Goal: Task Accomplishment & Management: Complete application form

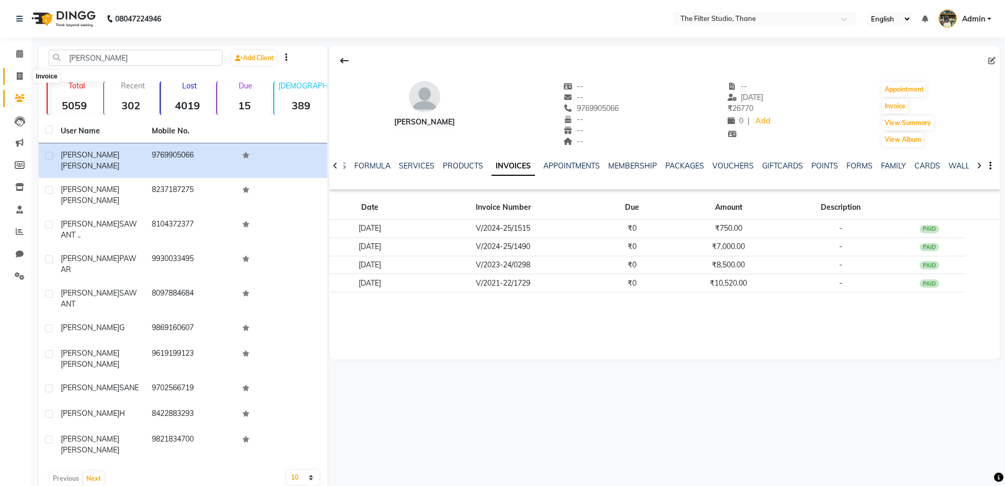
click at [24, 75] on span at bounding box center [19, 77] width 18 height 12
select select "8024"
select select "service"
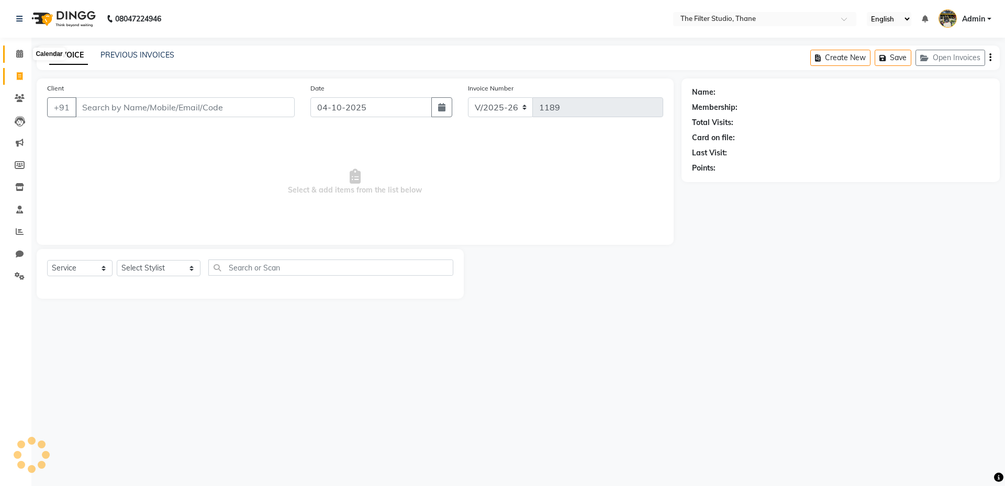
click at [20, 53] on icon at bounding box center [19, 54] width 7 height 8
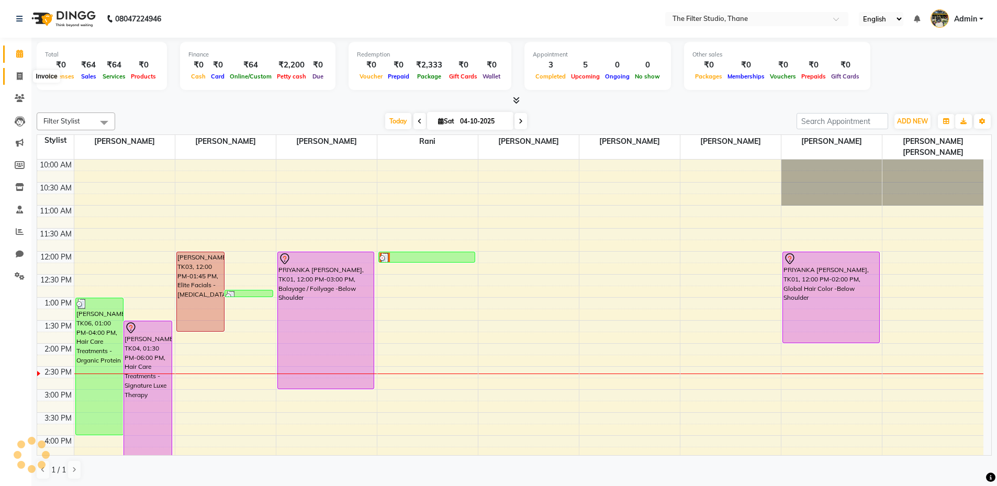
click at [20, 77] on icon at bounding box center [20, 76] width 6 height 8
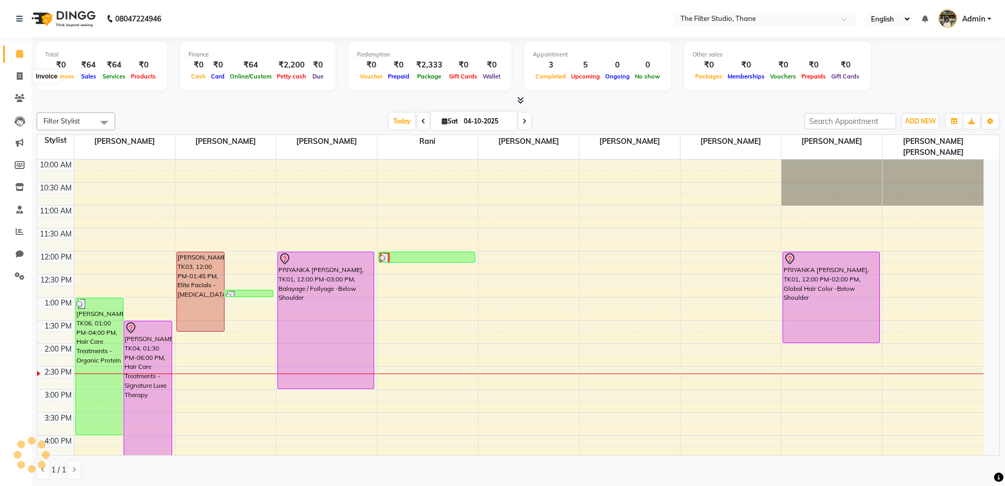
select select "8024"
select select "service"
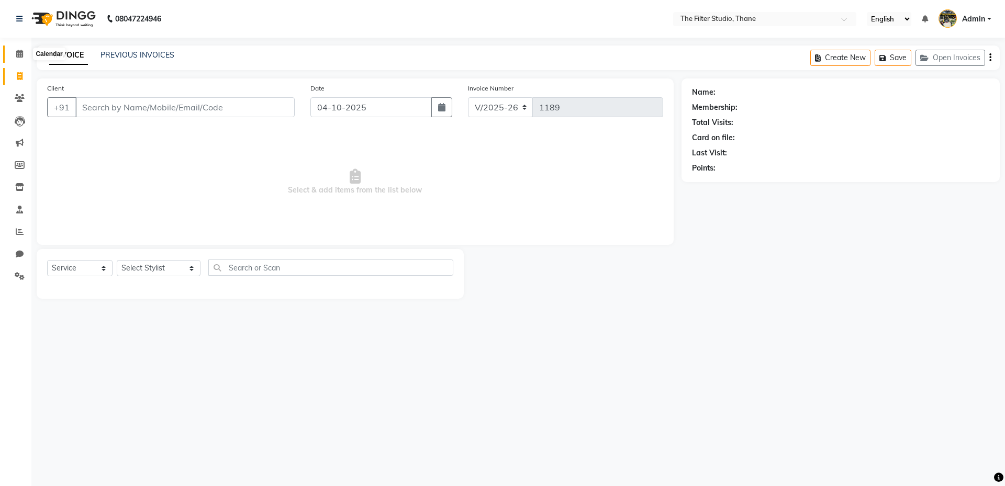
click at [21, 55] on icon at bounding box center [19, 54] width 7 height 8
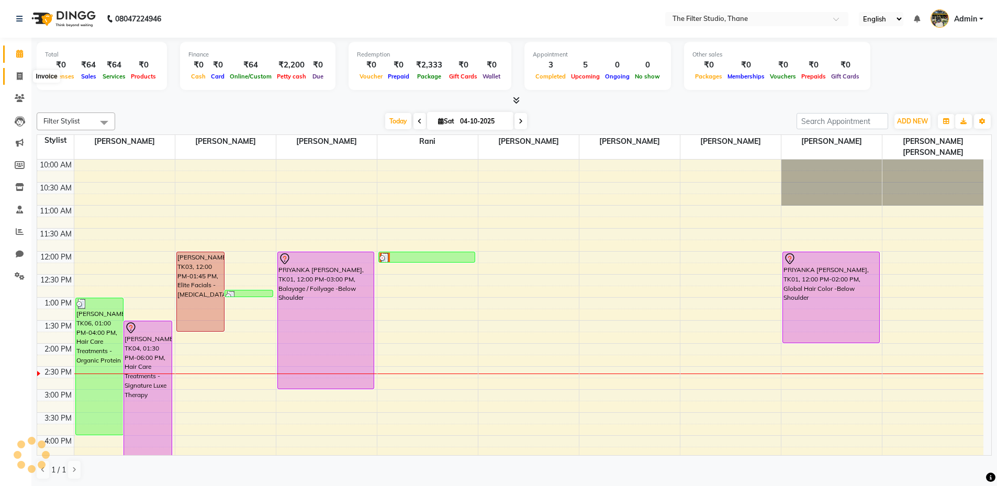
click at [20, 80] on icon at bounding box center [20, 76] width 6 height 8
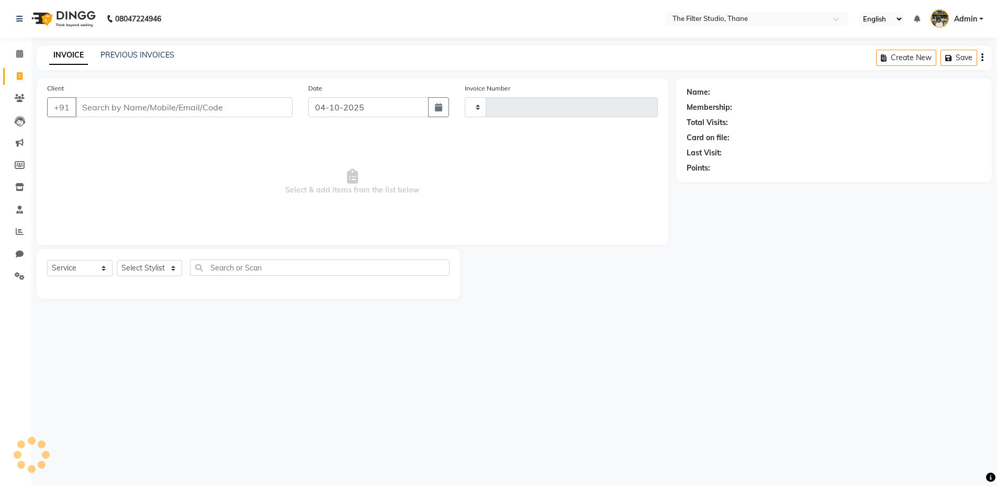
click at [20, 80] on icon at bounding box center [20, 76] width 6 height 8
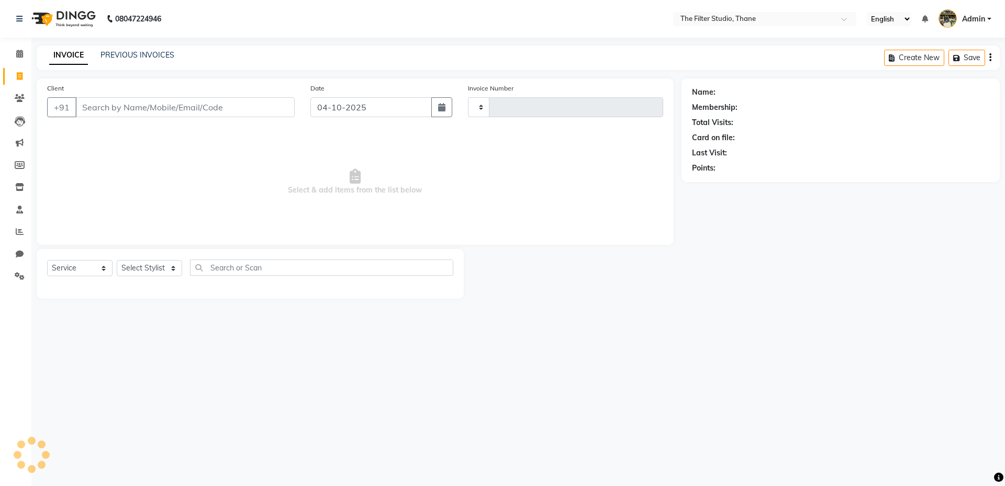
select select "8024"
select select "service"
click at [116, 107] on input "Client" at bounding box center [184, 107] width 219 height 20
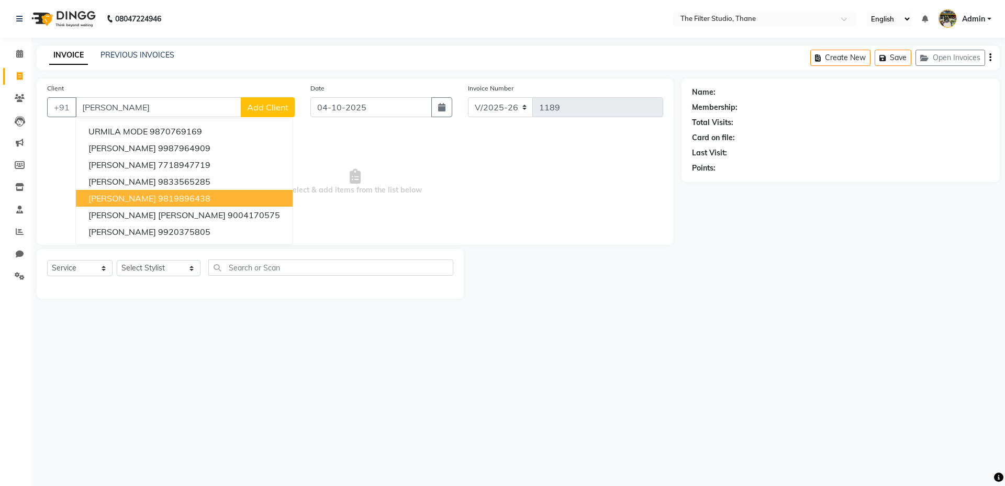
click at [143, 198] on span "[PERSON_NAME]" at bounding box center [122, 198] width 68 height 10
type input "9819896438"
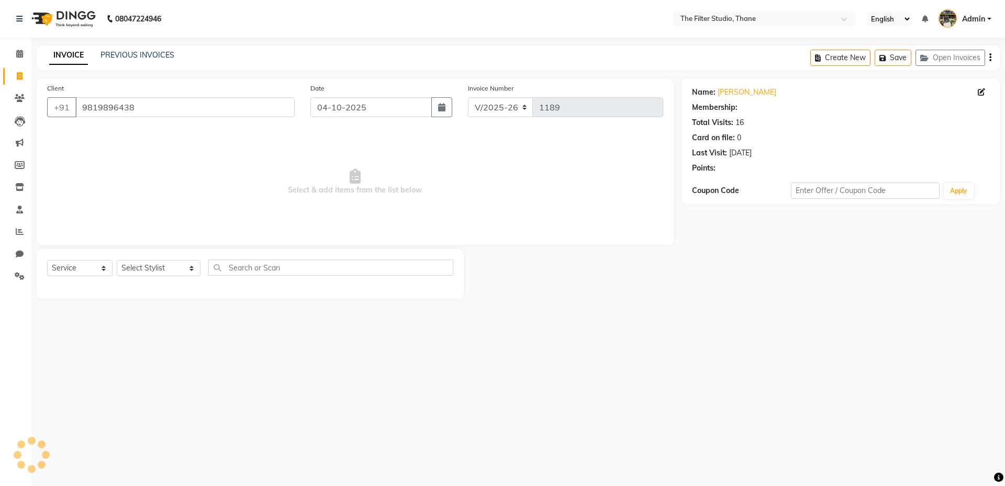
select select "1: Object"
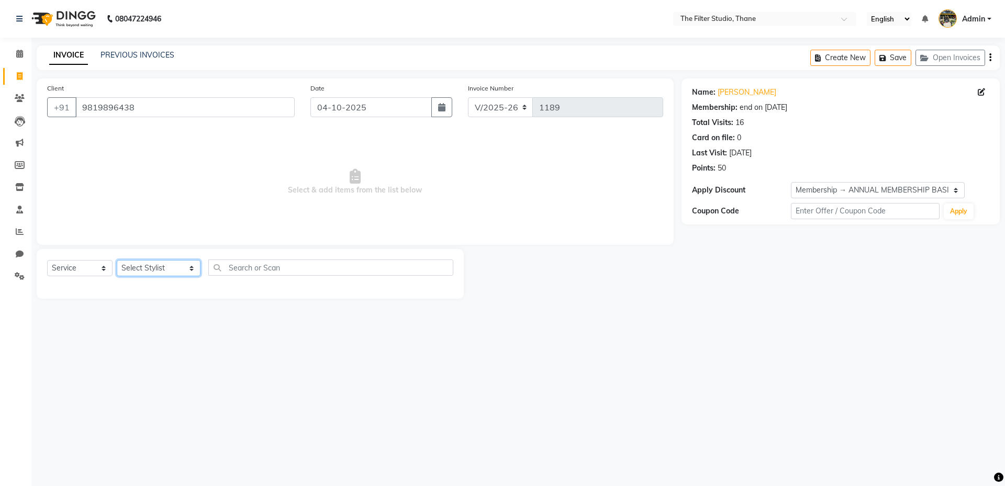
click at [147, 271] on select "Select Stylist [PERSON_NAME] [PERSON_NAME] [PERSON_NAME] [PERSON_NAME] [PERSON_…" at bounding box center [159, 268] width 84 height 16
select select "72544"
click at [117, 260] on select "Select Stylist [PERSON_NAME] [PERSON_NAME] [PERSON_NAME] [PERSON_NAME] [PERSON_…" at bounding box center [159, 268] width 84 height 16
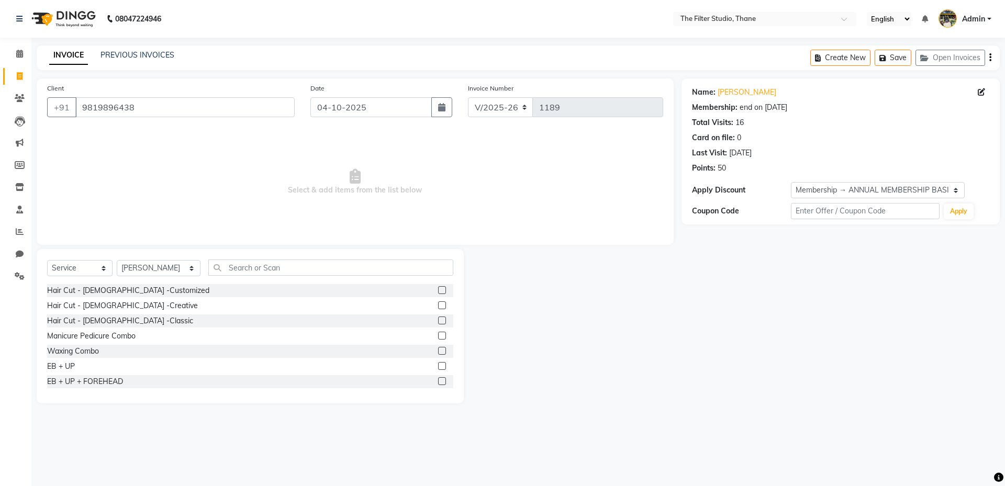
click at [267, 258] on div "Select Service Product Membership Package Voucher Prepaid Gift Card Select Styl…" at bounding box center [250, 326] width 427 height 154
click at [264, 266] on input "text" at bounding box center [330, 268] width 245 height 16
click at [230, 272] on input "hair" at bounding box center [323, 268] width 230 height 16
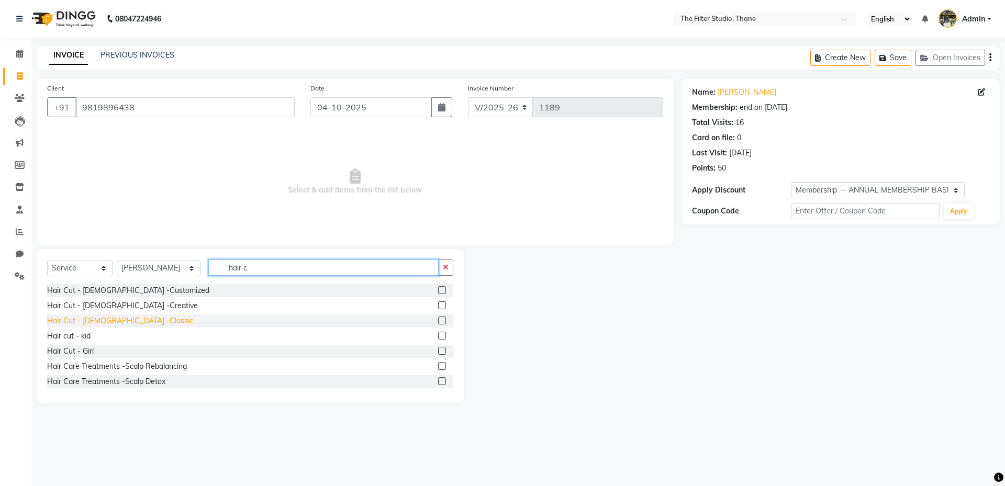
type input "hair c"
click at [113, 321] on div "Hair Cut - [DEMOGRAPHIC_DATA] -Classic" at bounding box center [120, 321] width 146 height 11
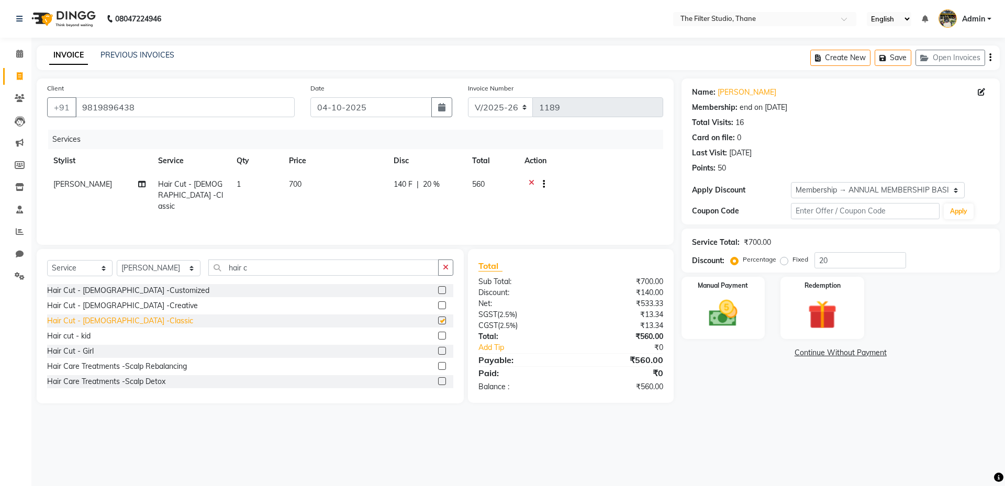
checkbox input "false"
click at [712, 308] on img at bounding box center [723, 313] width 49 height 35
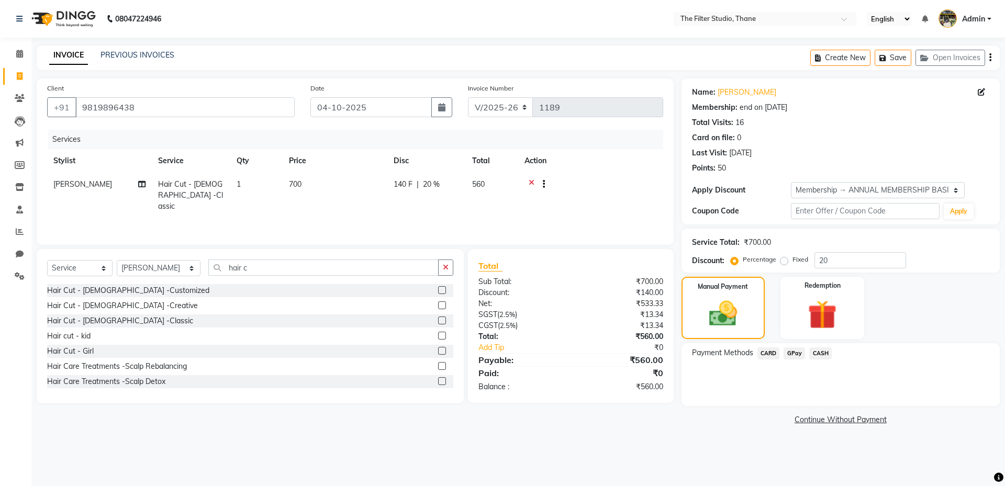
click at [798, 353] on span "GPay" at bounding box center [793, 354] width 21 height 12
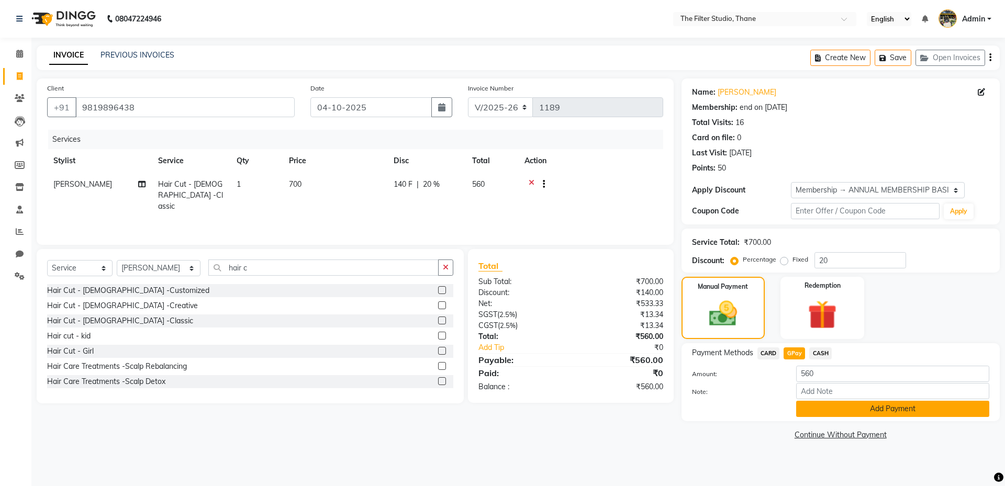
click at [861, 406] on button "Add Payment" at bounding box center [892, 409] width 193 height 16
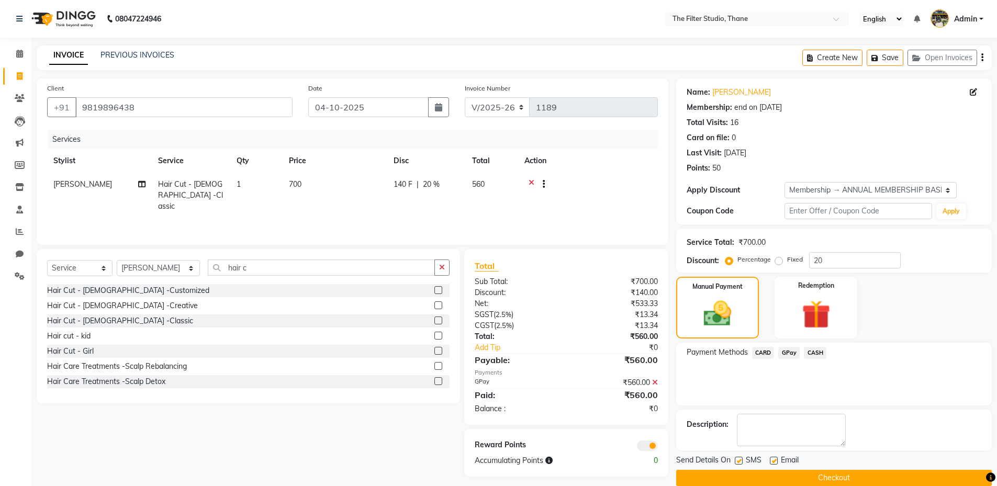
click at [738, 454] on div "Name: [PERSON_NAME] Membership: end on [DATE] Total Visits: 16 Card on file: 0 …" at bounding box center [837, 283] width 323 height 408
drag, startPoint x: 740, startPoint y: 460, endPoint x: 771, endPoint y: 469, distance: 32.8
click at [741, 460] on label at bounding box center [739, 461] width 8 height 8
click at [741, 460] on input "checkbox" at bounding box center [738, 461] width 7 height 7
checkbox input "false"
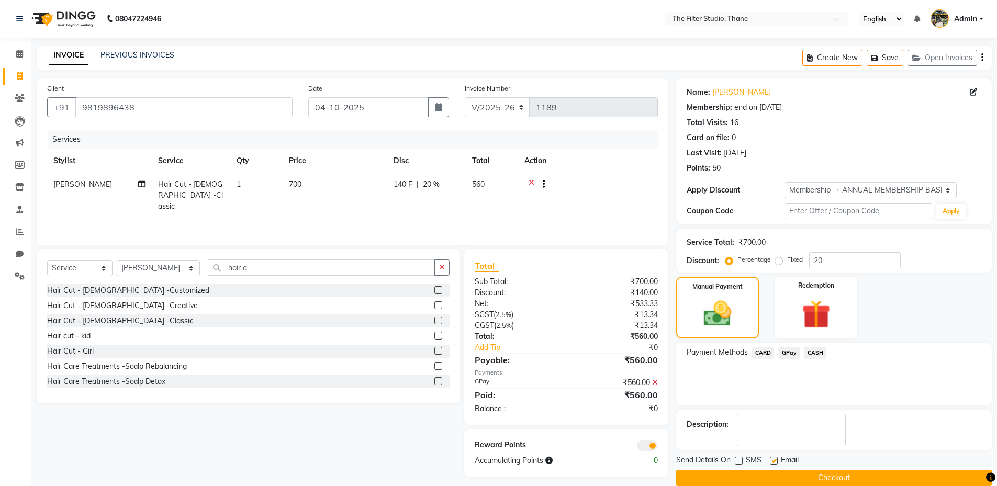
click at [812, 478] on button "Checkout" at bounding box center [834, 478] width 316 height 16
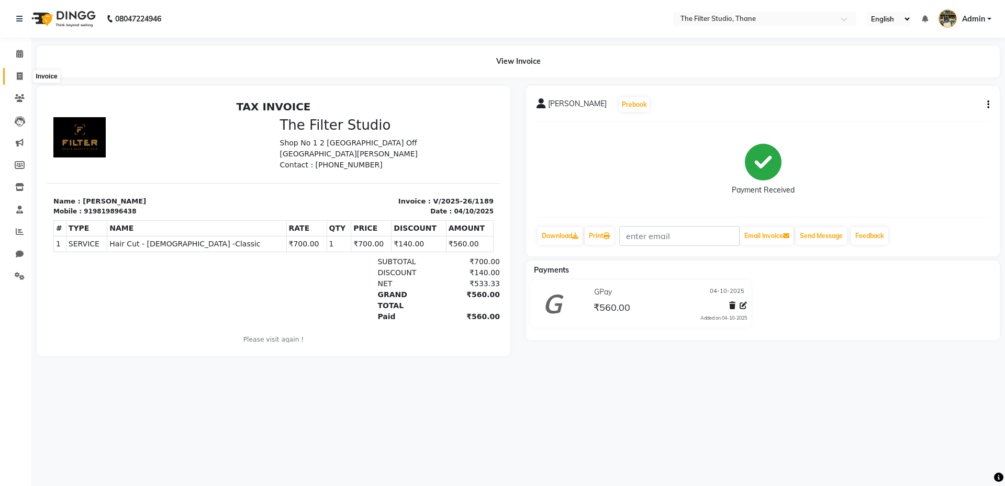
click at [17, 71] on span at bounding box center [19, 77] width 18 height 12
select select "service"
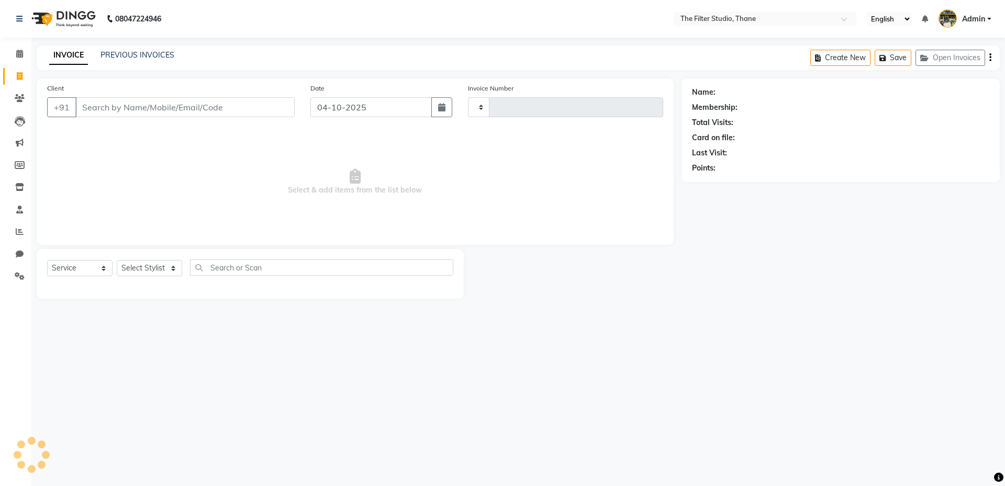
type input "1190"
select select "8024"
click at [17, 49] on span at bounding box center [19, 54] width 18 height 12
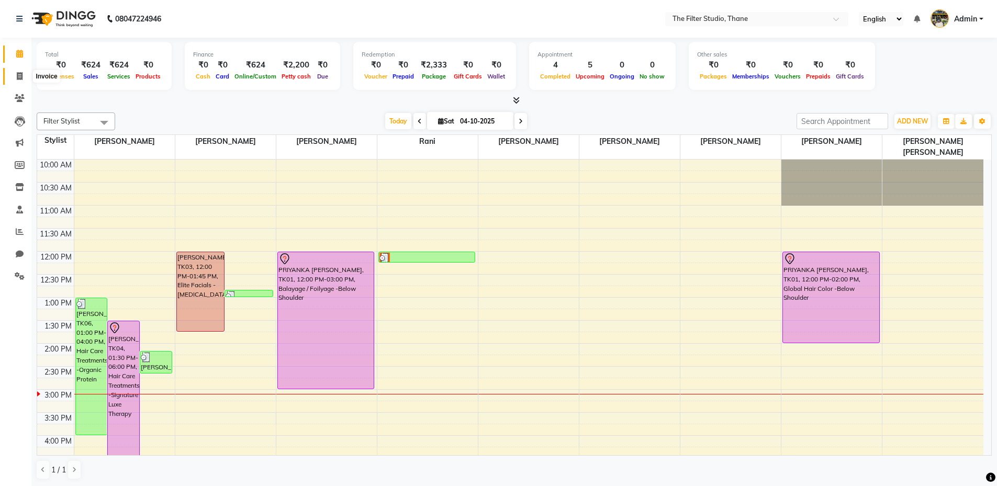
drag, startPoint x: 20, startPoint y: 74, endPoint x: 39, endPoint y: 70, distance: 19.3
click at [22, 74] on icon at bounding box center [20, 76] width 6 height 8
select select "service"
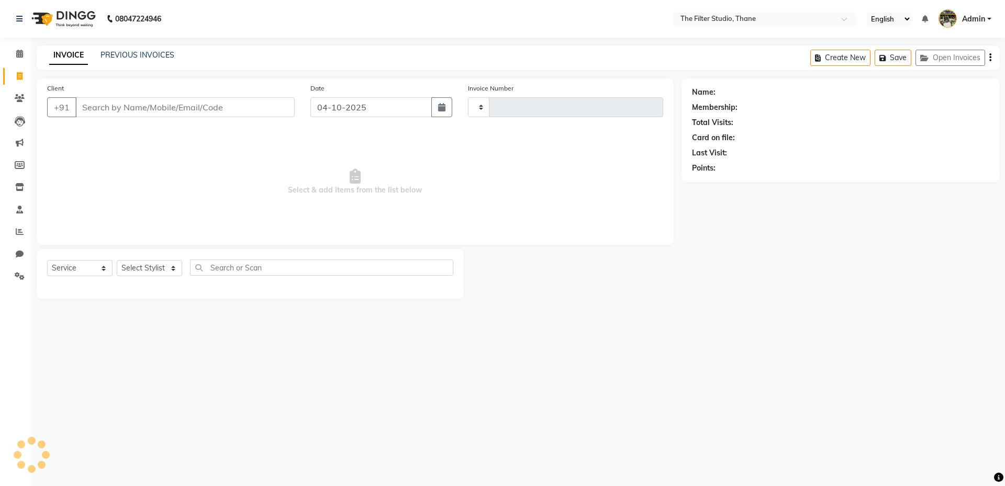
click at [130, 111] on input "Client" at bounding box center [184, 107] width 219 height 20
type input "1190"
select select "8024"
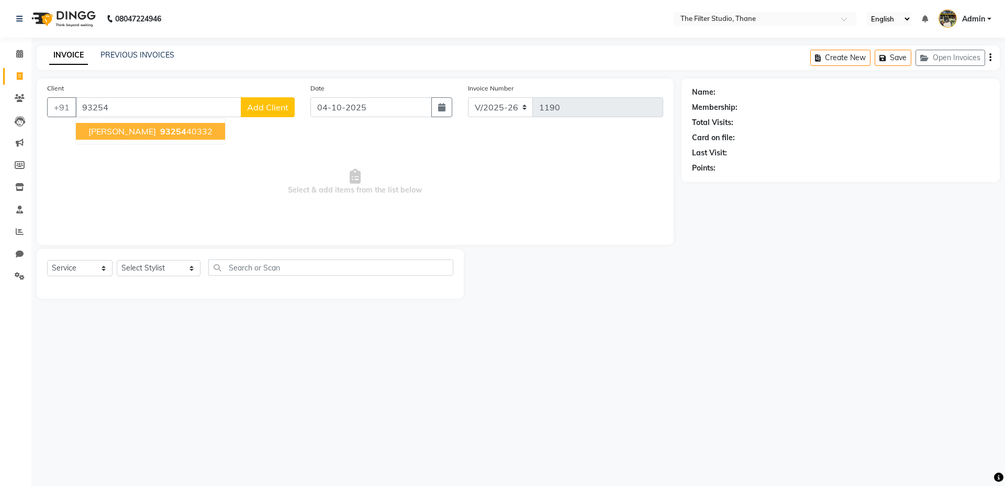
click at [188, 140] on ngb-typeahead-window "[PERSON_NAME] 93254 40332" at bounding box center [150, 131] width 150 height 26
click at [186, 130] on span "93254" at bounding box center [173, 131] width 26 height 10
type input "9325440332"
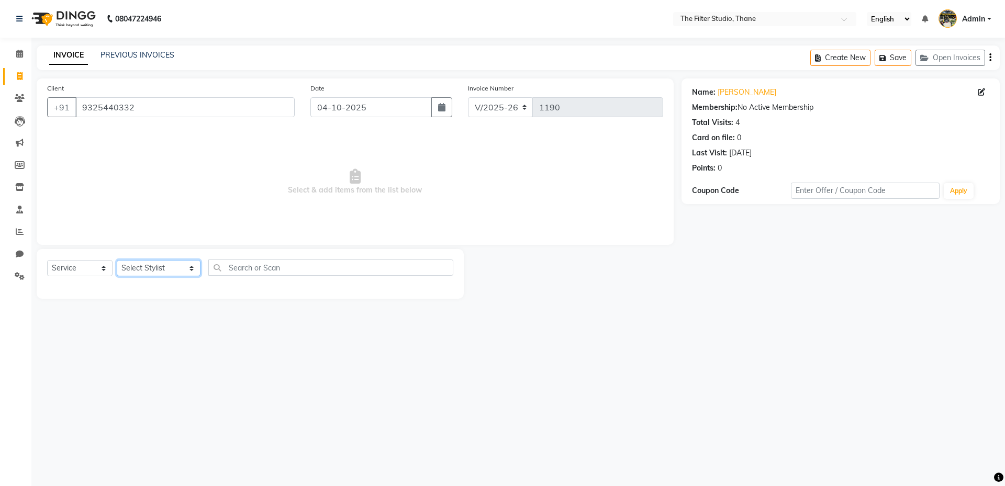
click at [148, 264] on select "Select Stylist [PERSON_NAME] [PERSON_NAME] [PERSON_NAME] [PERSON_NAME] [PERSON_…" at bounding box center [159, 268] width 84 height 16
select select "74194"
click at [117, 260] on select "Select Stylist [PERSON_NAME] [PERSON_NAME] [PERSON_NAME] [PERSON_NAME] [PERSON_…" at bounding box center [159, 268] width 84 height 16
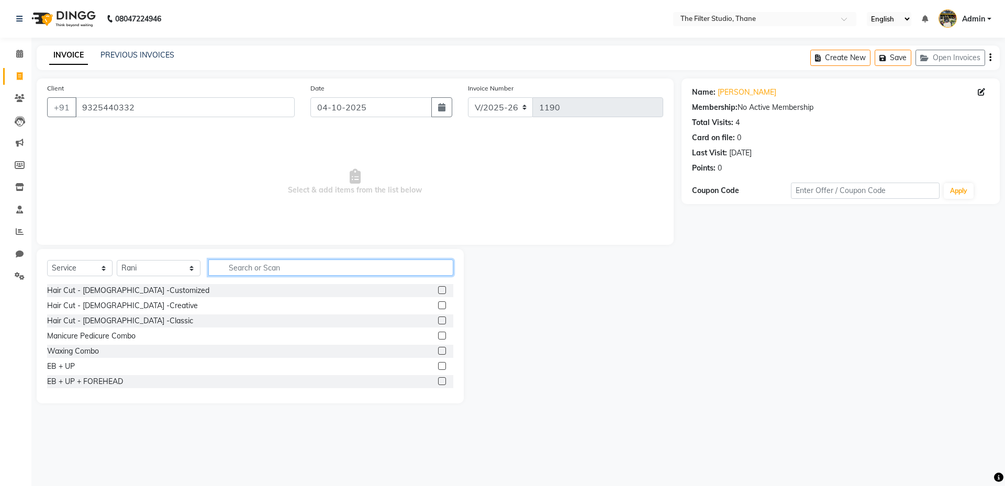
click at [226, 271] on input "text" at bounding box center [330, 268] width 245 height 16
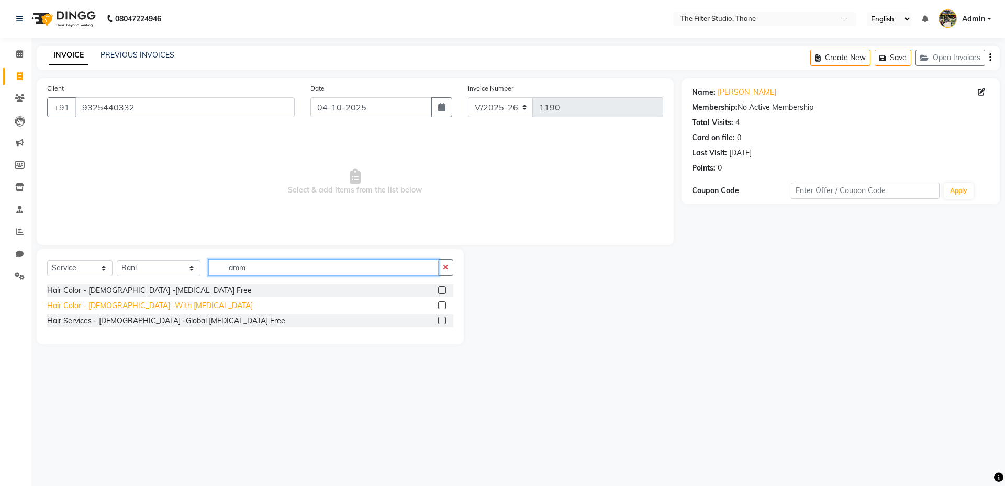
type input "amm"
click at [142, 301] on div "Hair Color - [DEMOGRAPHIC_DATA] -With [MEDICAL_DATA]" at bounding box center [150, 305] width 206 height 11
checkbox input "false"
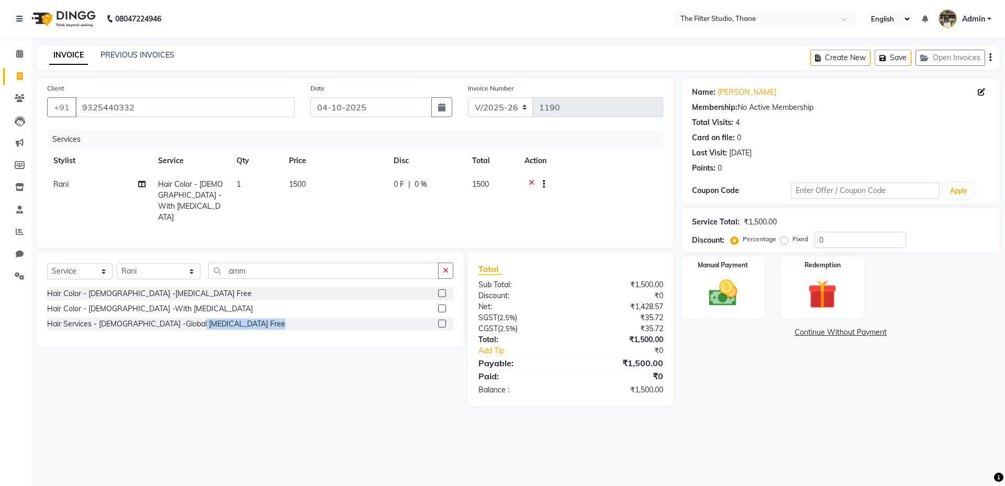
drag, startPoint x: 310, startPoint y: 452, endPoint x: 384, endPoint y: 500, distance: 87.7
click at [384, 486] on html "08047224946 Select Location × The Filter Studio, Thane English ENGLISH Español …" at bounding box center [502, 243] width 1005 height 486
click at [728, 305] on img at bounding box center [723, 293] width 49 height 35
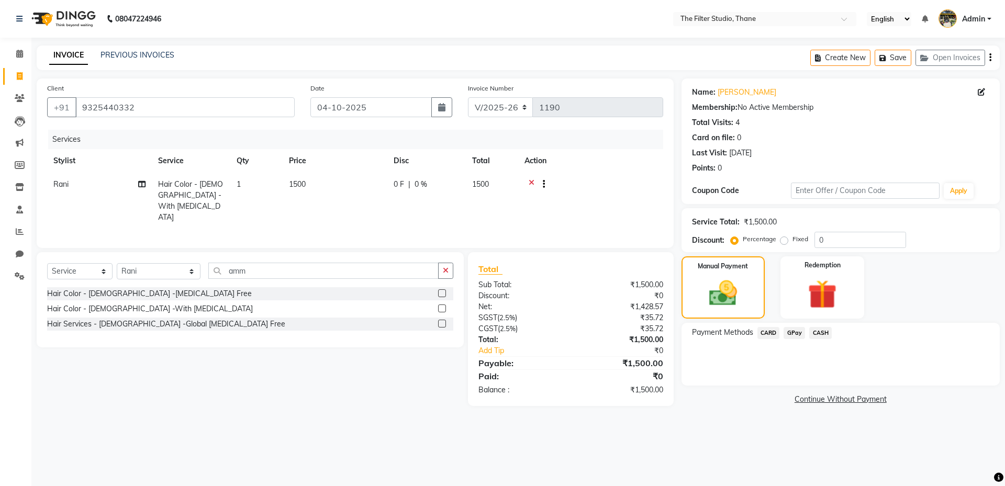
click at [772, 335] on span "CARD" at bounding box center [768, 333] width 23 height 12
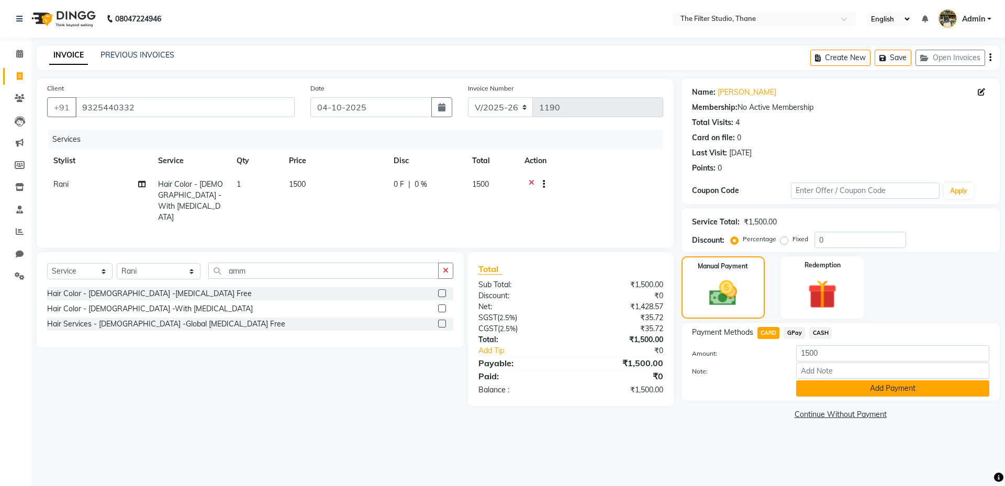
click at [829, 388] on button "Add Payment" at bounding box center [892, 388] width 193 height 16
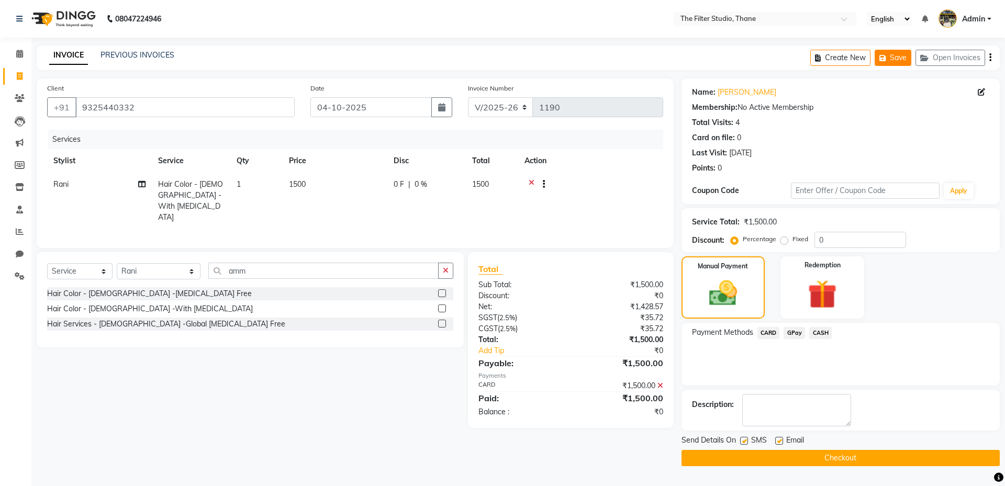
click at [888, 55] on icon "button" at bounding box center [884, 57] width 10 height 7
click at [842, 59] on button "Create New" at bounding box center [840, 58] width 60 height 16
select select "service"
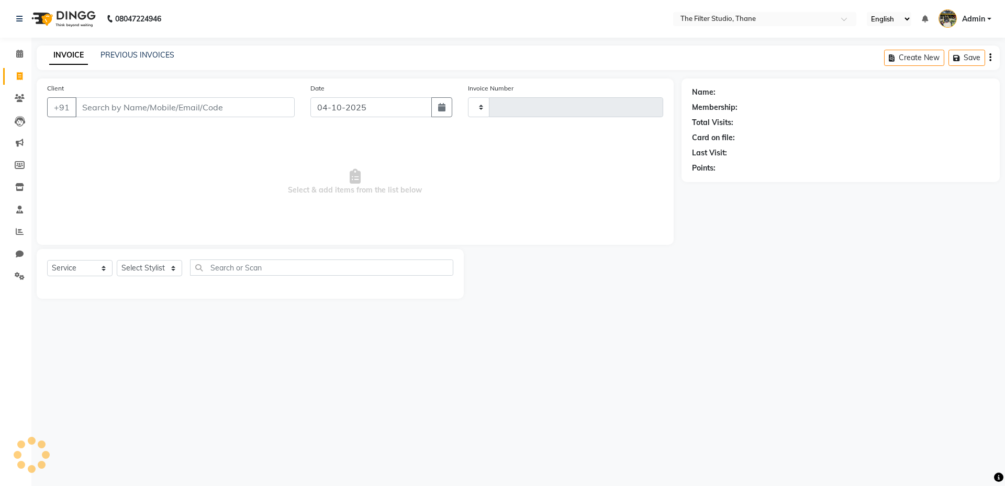
type input "1190"
select select "8024"
drag, startPoint x: 123, startPoint y: 108, endPoint x: 148, endPoint y: 120, distance: 27.4
click at [124, 109] on input "Client" at bounding box center [184, 107] width 219 height 20
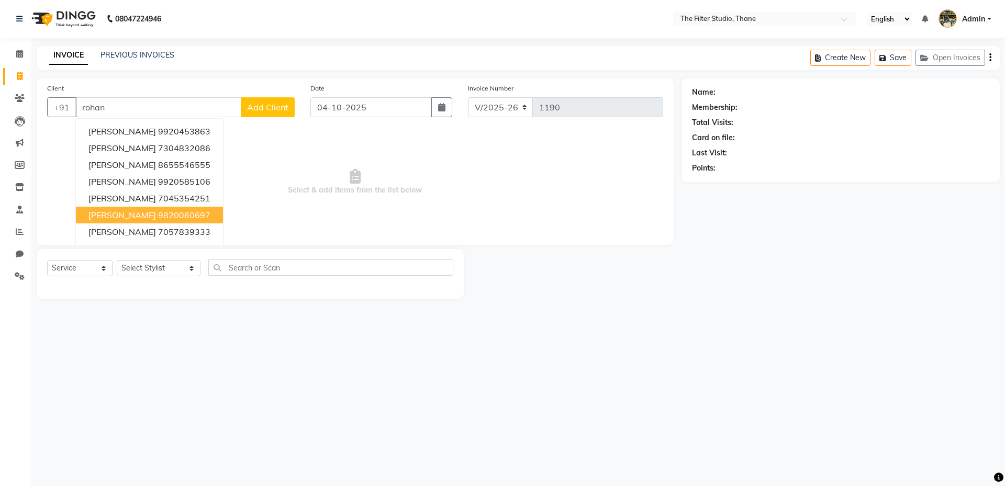
click at [170, 213] on ngb-highlight "9820060697" at bounding box center [184, 215] width 52 height 10
type input "9820060697"
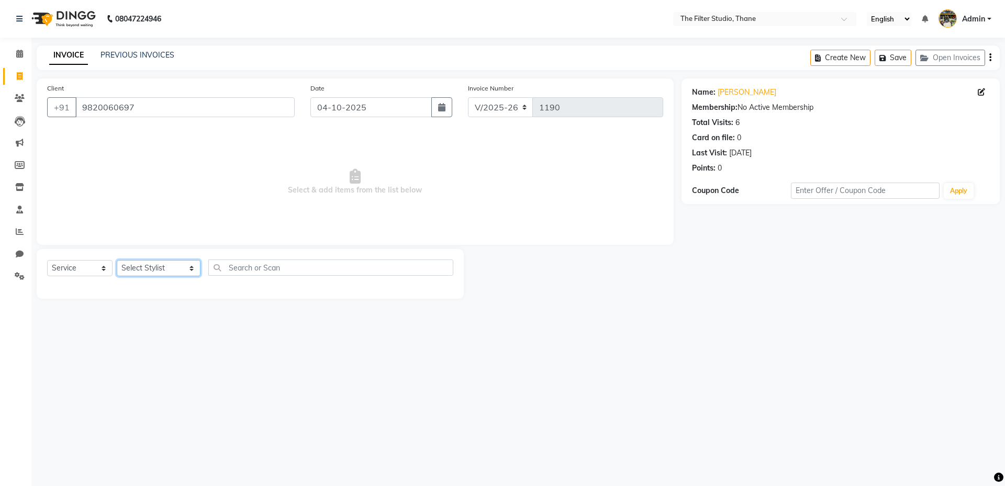
click at [176, 269] on select "Select Stylist [PERSON_NAME] [PERSON_NAME] [PERSON_NAME] [PERSON_NAME] [PERSON_…" at bounding box center [159, 268] width 84 height 16
select select "85522"
click at [117, 260] on select "Select Stylist [PERSON_NAME] [PERSON_NAME] [PERSON_NAME] [PERSON_NAME] [PERSON_…" at bounding box center [159, 268] width 84 height 16
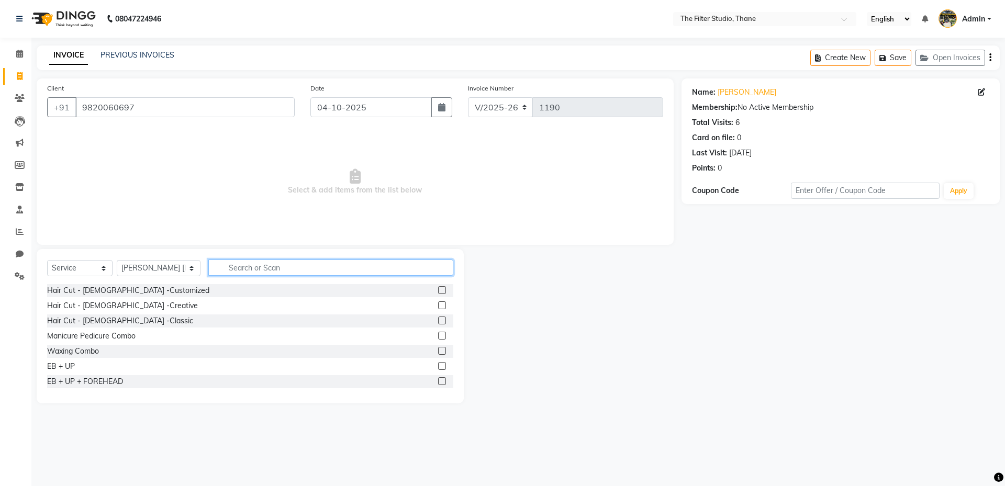
click at [236, 266] on input "text" at bounding box center [330, 268] width 245 height 16
type input "ped"
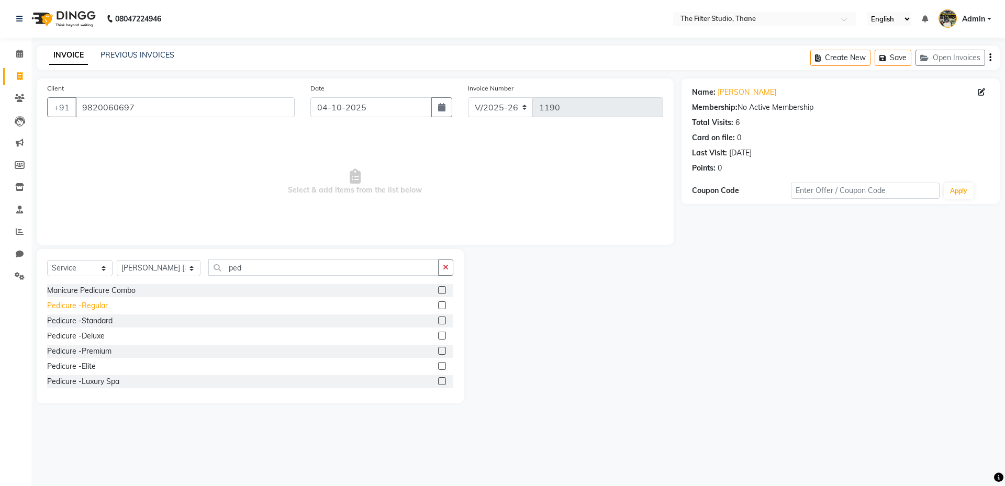
click at [81, 308] on div "Pedicure -Regular" at bounding box center [77, 305] width 61 height 11
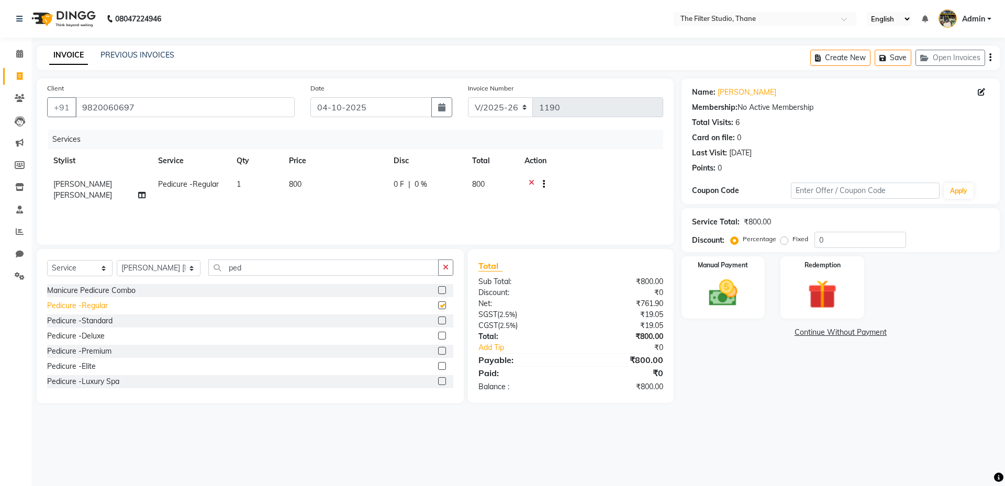
checkbox input "false"
click at [701, 289] on img at bounding box center [723, 293] width 49 height 35
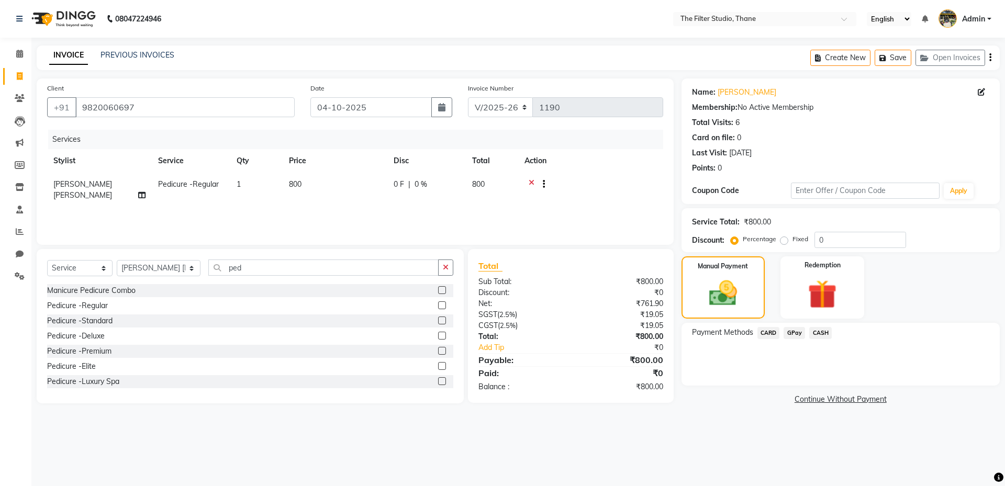
drag, startPoint x: 793, startPoint y: 334, endPoint x: 794, endPoint y: 341, distance: 6.4
click at [793, 334] on span "GPay" at bounding box center [793, 333] width 21 height 12
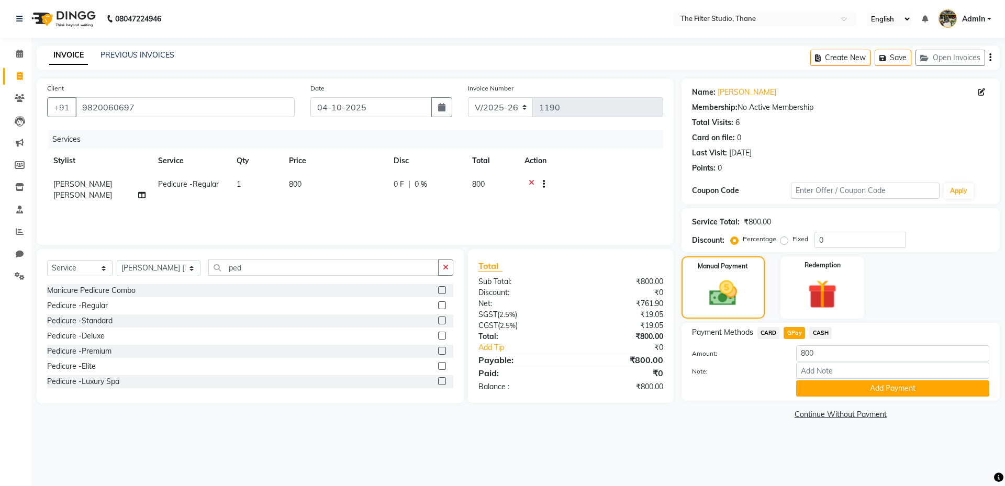
click at [831, 385] on button "Add Payment" at bounding box center [892, 388] width 193 height 16
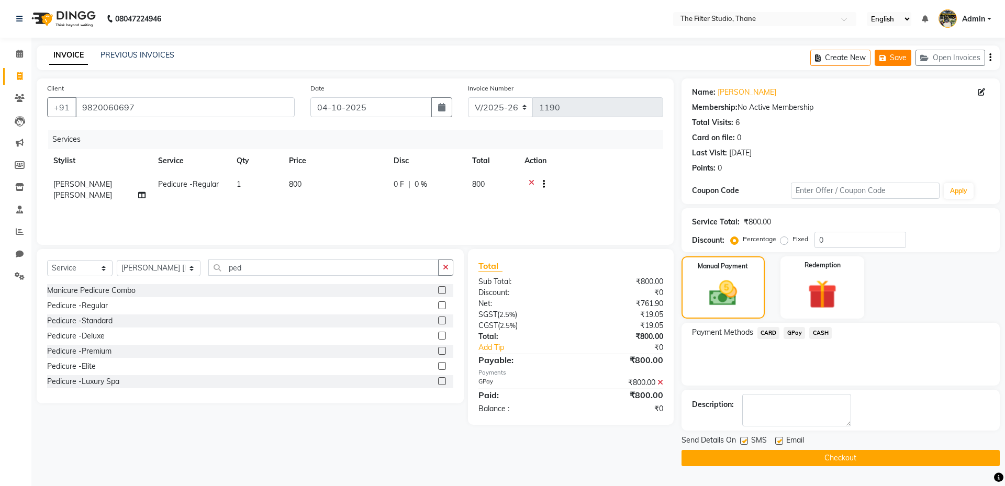
click at [895, 61] on button "Save" at bounding box center [893, 58] width 37 height 16
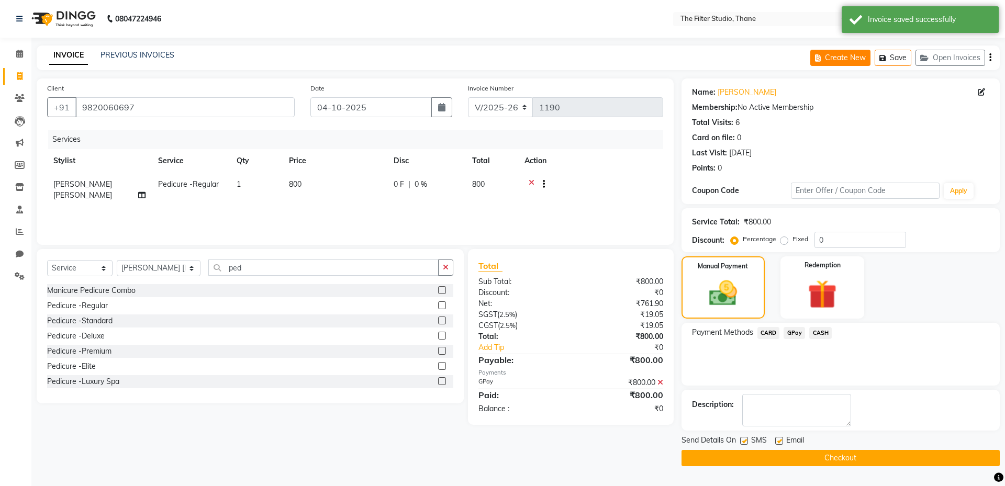
click at [829, 54] on button "Create New" at bounding box center [840, 58] width 60 height 16
select select "8024"
select select "service"
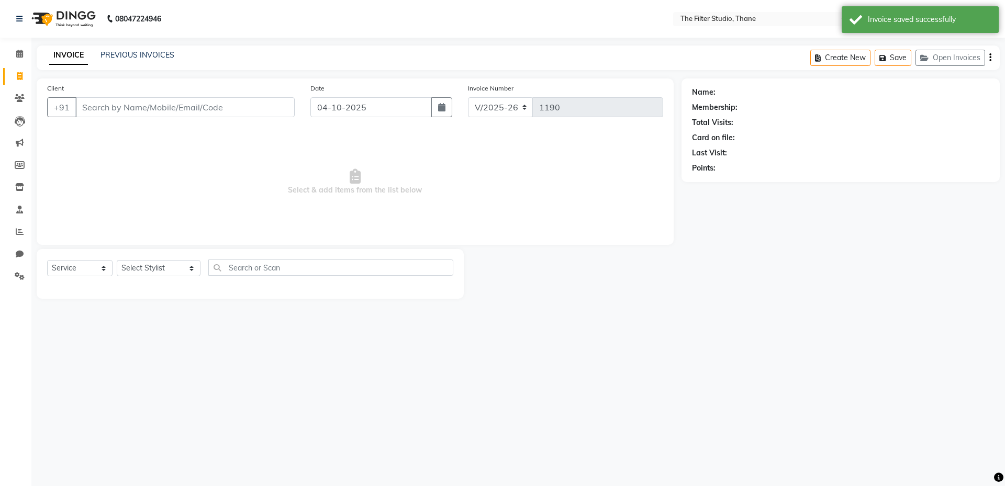
drag, startPoint x: 115, startPoint y: 108, endPoint x: 151, endPoint y: 114, distance: 36.5
click at [116, 108] on input "Client" at bounding box center [184, 107] width 219 height 20
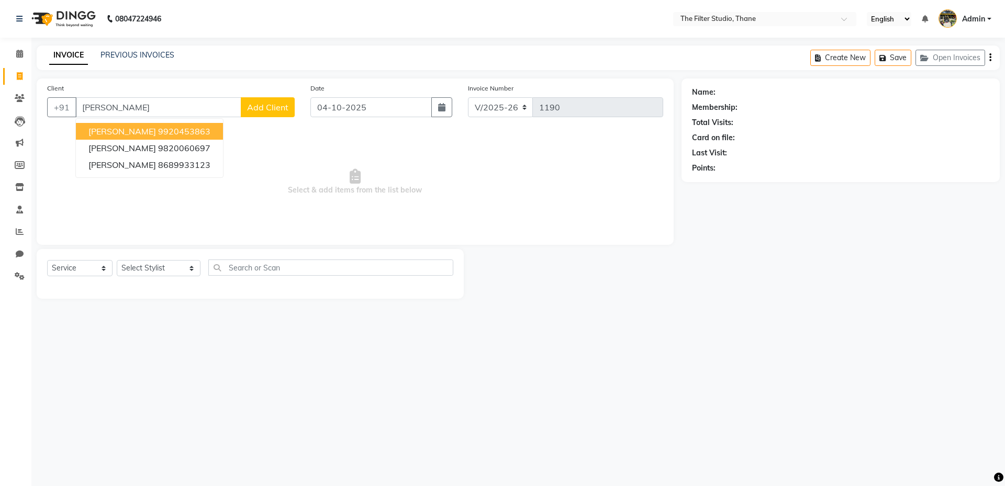
type input "[PERSON_NAME]"
click at [686, 339] on div "08047224946 Select Location × The Filter Studio, Thane English ENGLISH Español …" at bounding box center [502, 243] width 1005 height 486
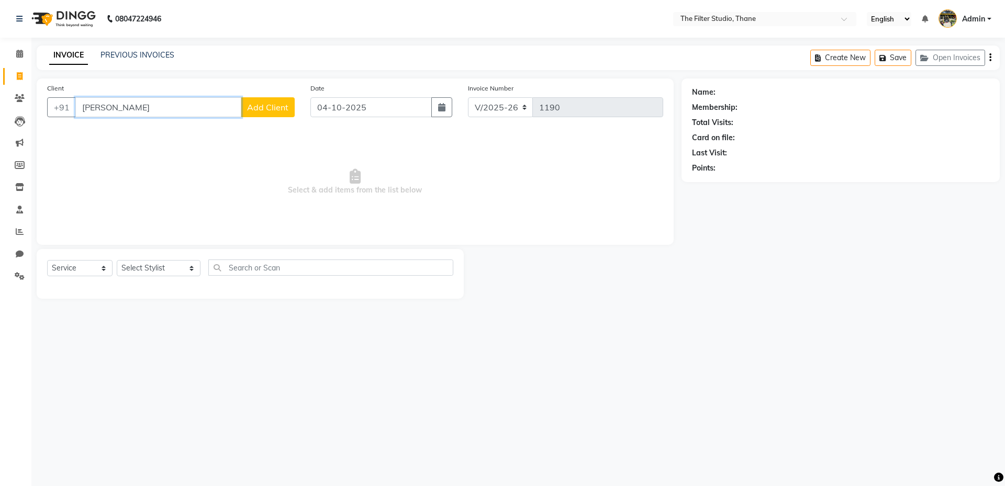
drag, startPoint x: 154, startPoint y: 101, endPoint x: 0, endPoint y: 81, distance: 155.7
click at [0, 87] on app-home "08047224946 Select Location × The Filter Studio, Thane English ENGLISH Español …" at bounding box center [502, 157] width 1005 height 315
click at [953, 51] on button "Open Invoices" at bounding box center [950, 58] width 70 height 16
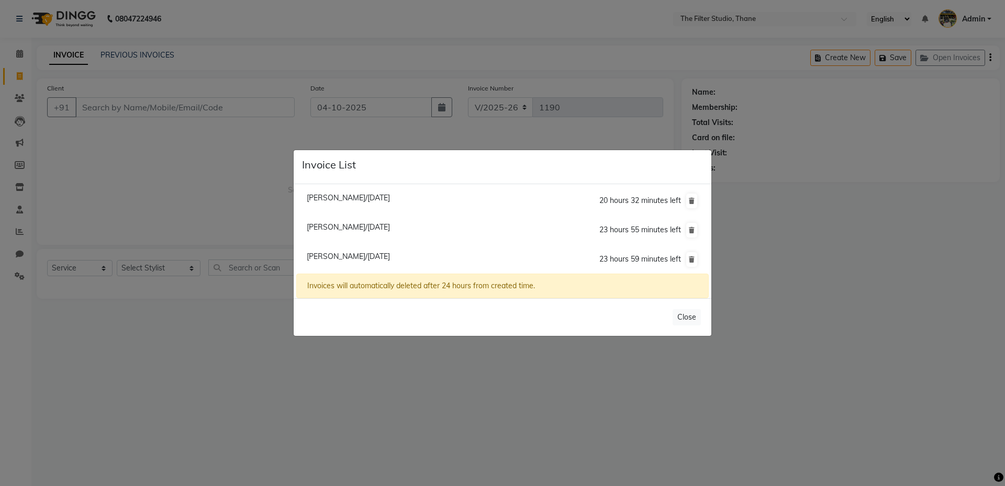
click at [344, 259] on span "[PERSON_NAME]/[DATE]" at bounding box center [348, 256] width 83 height 9
type input "9820060697"
